Goal: Information Seeking & Learning: Learn about a topic

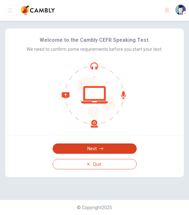
click at [92, 149] on button "Next" at bounding box center [94, 149] width 84 height 10
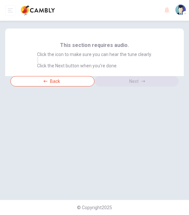
click at [120, 145] on div "This section requires audio. Click the icon to make sure you can hear the tune …" at bounding box center [94, 110] width 189 height 179
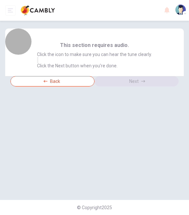
click at [38, 62] on icon "button" at bounding box center [38, 62] width 0 height 0
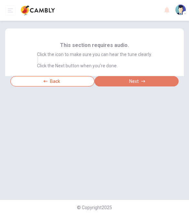
click at [153, 87] on button "Next" at bounding box center [136, 81] width 84 height 10
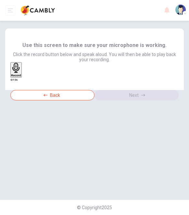
click at [21, 77] on div "Record" at bounding box center [16, 70] width 10 height 14
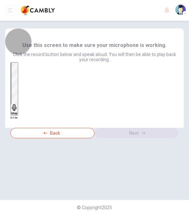
click at [17, 104] on icon "button" at bounding box center [14, 107] width 6 height 6
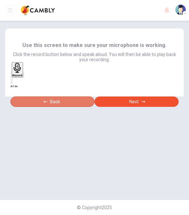
click at [65, 107] on button "Back" at bounding box center [52, 102] width 84 height 10
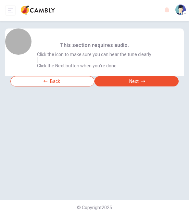
click at [38, 62] on icon "button" at bounding box center [38, 62] width 0 height 0
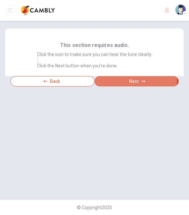
click at [135, 87] on button "Next" at bounding box center [136, 81] width 84 height 10
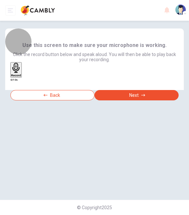
click at [21, 73] on icon "button" at bounding box center [16, 68] width 10 height 10
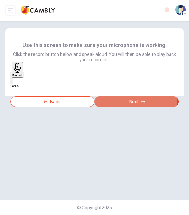
click at [136, 107] on button "Next" at bounding box center [136, 102] width 84 height 10
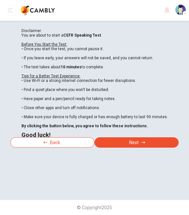
scroll to position [95, 0]
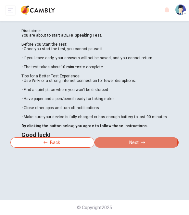
click at [134, 148] on button "Next" at bounding box center [136, 142] width 84 height 10
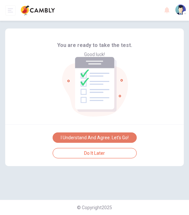
click at [109, 143] on button "I understand and agree. Let’s go!" at bounding box center [94, 138] width 84 height 10
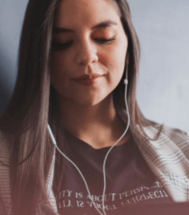
scroll to position [63, 0]
click at [18, 61] on button "Continue" at bounding box center [9, 73] width 18 height 24
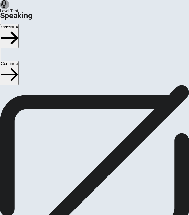
click at [89, 111] on button "Play Audio" at bounding box center [88, 108] width 1 height 6
click at [89, 111] on button "Pause Audio" at bounding box center [88, 108] width 1 height 6
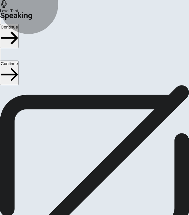
click at [18, 61] on button "Continue" at bounding box center [9, 73] width 18 height 24
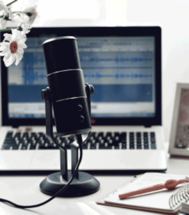
scroll to position [18, 0]
click at [18, 61] on button "Continue" at bounding box center [9, 73] width 18 height 24
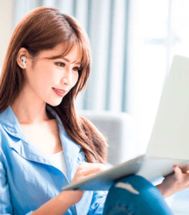
scroll to position [19, 0]
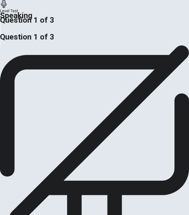
drag, startPoint x: 33, startPoint y: 80, endPoint x: 1, endPoint y: 72, distance: 33.2
click at [1, 40] on div "Should companies invest in advanced technology or focus on traditional methods?…" at bounding box center [94, 33] width 189 height 14
drag, startPoint x: 30, startPoint y: 82, endPoint x: 1, endPoint y: 74, distance: 31.1
click at [1, 40] on div "Should companies invest in advanced technology or focus on traditional methods?…" at bounding box center [94, 33] width 189 height 14
drag, startPoint x: 11, startPoint y: 72, endPoint x: 62, endPoint y: 82, distance: 51.4
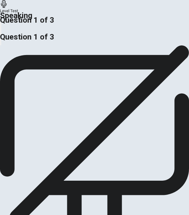
click at [62, 31] on span "Should companies invest in advanced technology or focus on traditional methods?" at bounding box center [74, 28] width 149 height 5
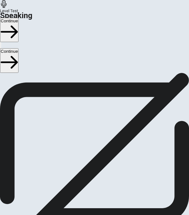
scroll to position [7, 0]
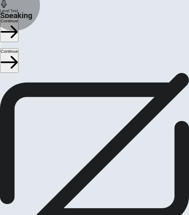
click at [18, 50] on button "Continue" at bounding box center [9, 60] width 18 height 24
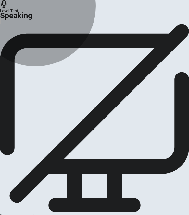
click at [6, 54] on icon "button" at bounding box center [2, 50] width 6 height 6
